Goal: Browse casually: Explore the website without a specific task or goal

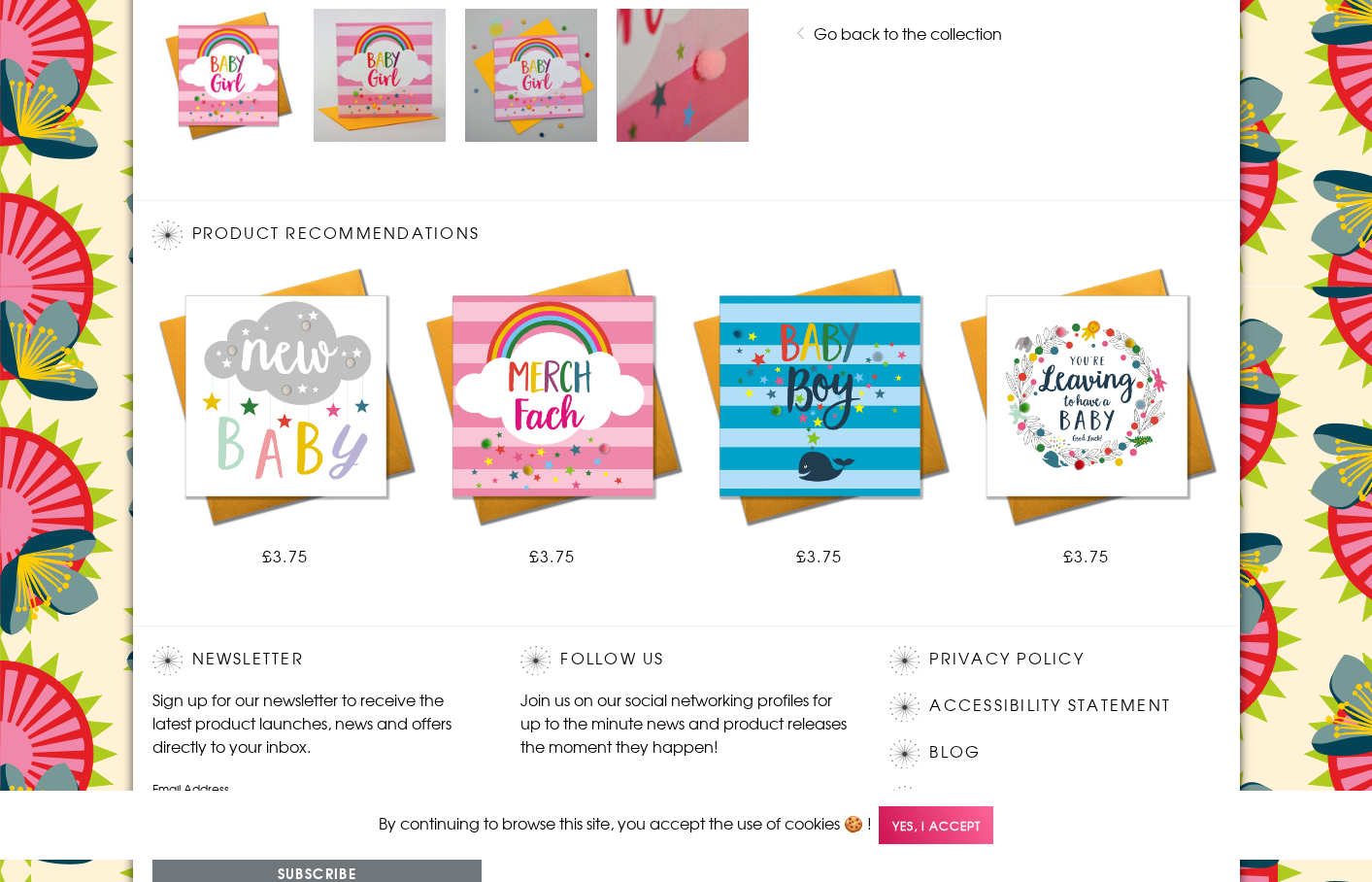
scroll to position [1122, 0]
